Goal: Information Seeking & Learning: Check status

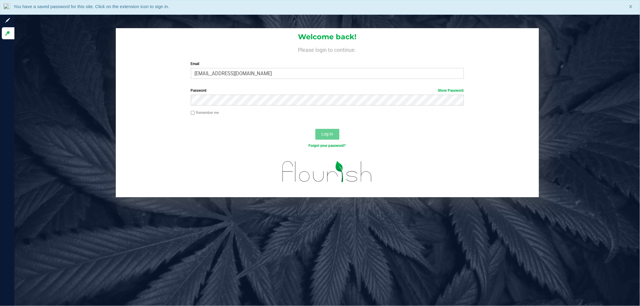
type input "[EMAIL_ADDRESS][DOMAIN_NAME]"
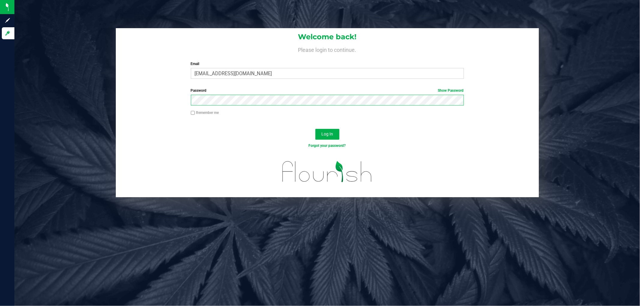
click at [315, 129] on button "Log In" at bounding box center [327, 134] width 24 height 11
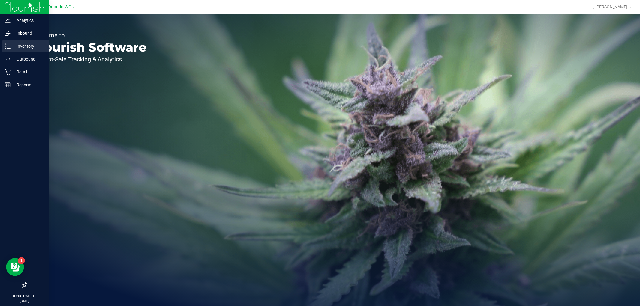
click at [17, 45] on p "Inventory" at bounding box center [28, 46] width 36 height 7
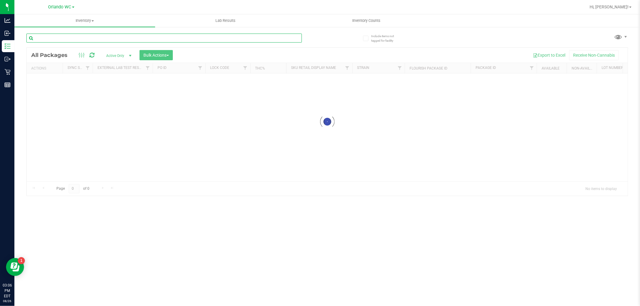
click at [80, 38] on input "text" at bounding box center [163, 38] width 275 height 9
paste input "W-JUL25FFP03-0807"
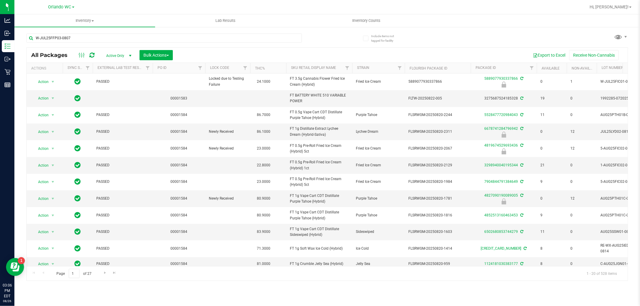
click at [321, 37] on div "Inventory All packages All inventory Waste log Create inventory Lab Results Inv…" at bounding box center [326, 160] width 625 height 292
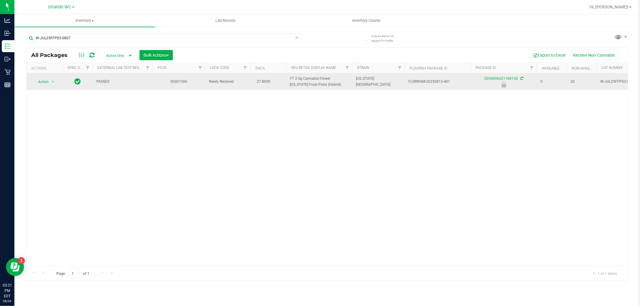
click at [306, 79] on span "FT 3.5g Cannabis Flower [US_STATE] Frost Point (Hybrid)" at bounding box center [319, 81] width 59 height 11
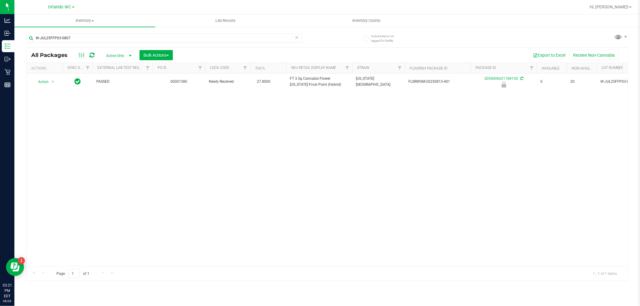
drag, startPoint x: 159, startPoint y: 43, endPoint x: 163, endPoint y: 38, distance: 5.5
click at [159, 42] on div "W-JUL25FFP03-0807" at bounding box center [163, 41] width 275 height 14
click at [163, 38] on input "W-JUL25FFP03-0807" at bounding box center [163, 38] width 275 height 9
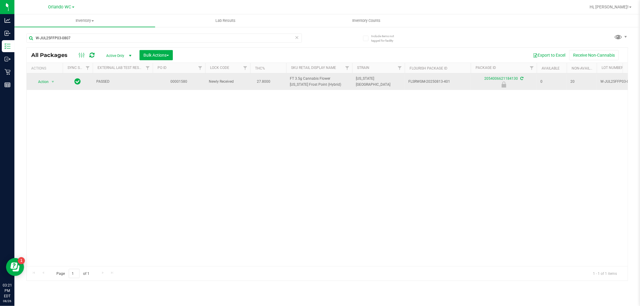
click at [319, 80] on span "FT 3.5g Cannabis Flower [US_STATE] Frost Point (Hybrid)" at bounding box center [319, 81] width 59 height 11
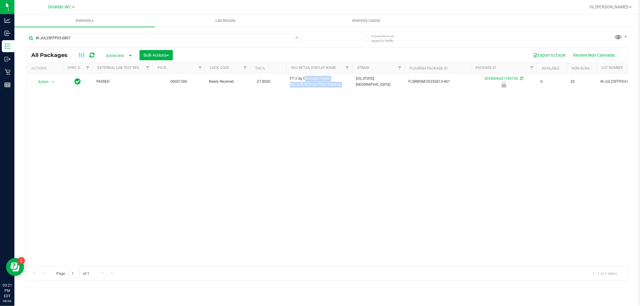
copy tr "FT 3.5g Cannabis Flower [US_STATE] Frost Point (Hybrid)"
click at [156, 42] on input "W-JUL25FFP03-0807" at bounding box center [163, 38] width 275 height 9
paste input "FT 3.5g Cannabis Flower [US_STATE] Frost Point (Hybrid)"
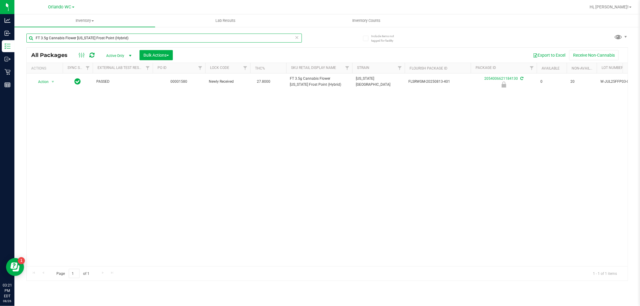
type input "FT 3.5g Cannabis Flower [US_STATE] Frost Point (Hybrid)"
click at [338, 39] on div "FT 3.5g Cannabis Flower [US_STATE] Frost Point (Hybrid) All Packages Active Onl…" at bounding box center [326, 154] width 601 height 253
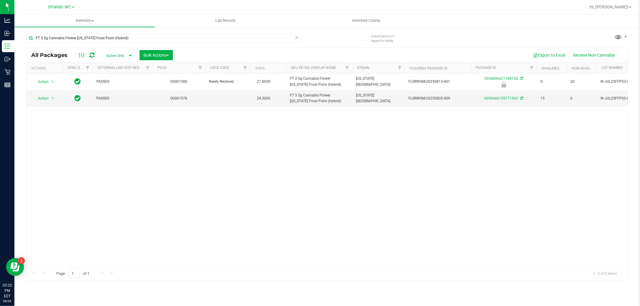
click at [612, 10] on div "Hi, [PERSON_NAME]!" at bounding box center [610, 7] width 47 height 10
click at [613, 10] on link "Hi, [PERSON_NAME]!" at bounding box center [610, 7] width 47 height 6
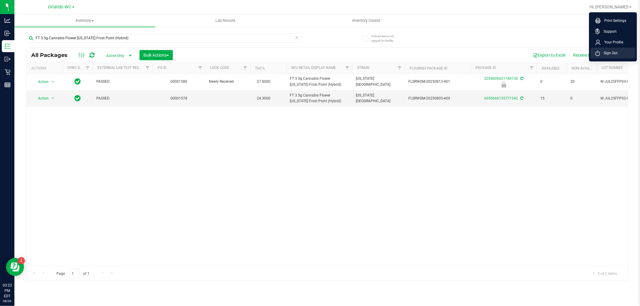
click at [607, 53] on span "Sign Out" at bounding box center [608, 53] width 17 height 6
